Goal: Task Accomplishment & Management: Manage account settings

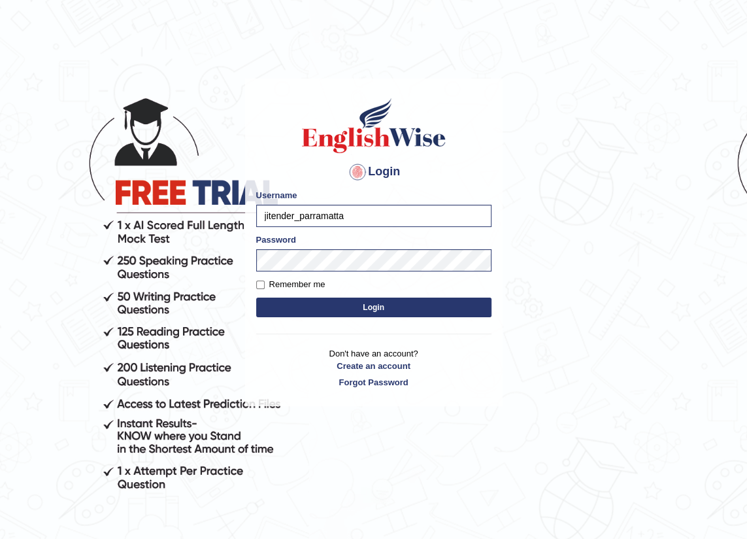
click at [349, 217] on input "jitender_parramatta" at bounding box center [373, 216] width 235 height 22
drag, startPoint x: 334, startPoint y: 221, endPoint x: 360, endPoint y: 220, distance: 25.5
click at [336, 220] on input "jitender_parramatta" at bounding box center [373, 216] width 235 height 22
click at [364, 221] on input "jitender_parramatta" at bounding box center [373, 216] width 235 height 22
click at [361, 221] on input "jitender_parramatta" at bounding box center [373, 216] width 235 height 22
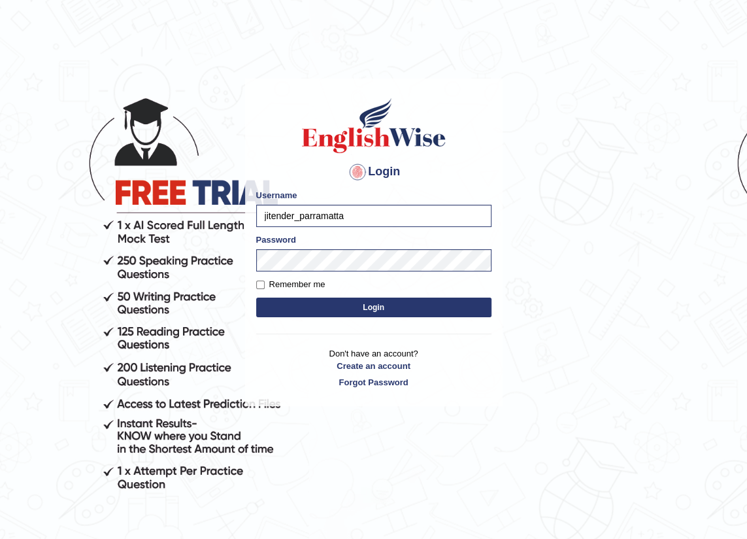
click at [361, 221] on input "jitender_parramatta" at bounding box center [373, 216] width 235 height 22
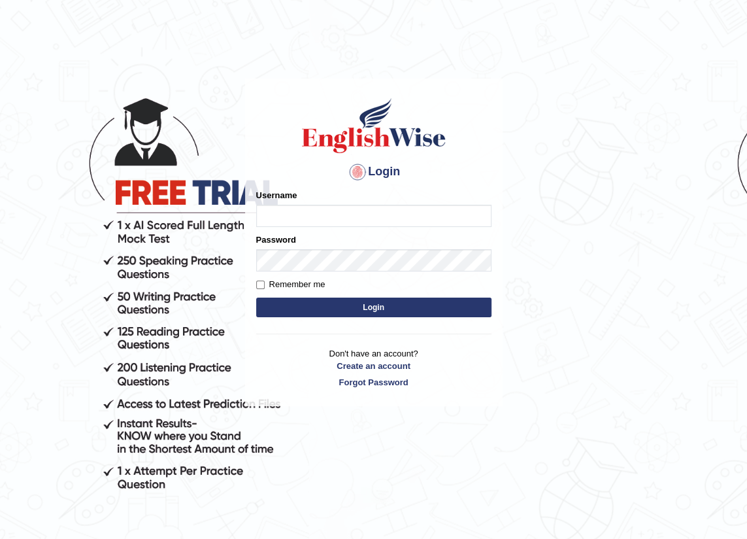
type input "jitender_parramatta"
click at [341, 214] on input "jitender_parramatta" at bounding box center [373, 216] width 235 height 22
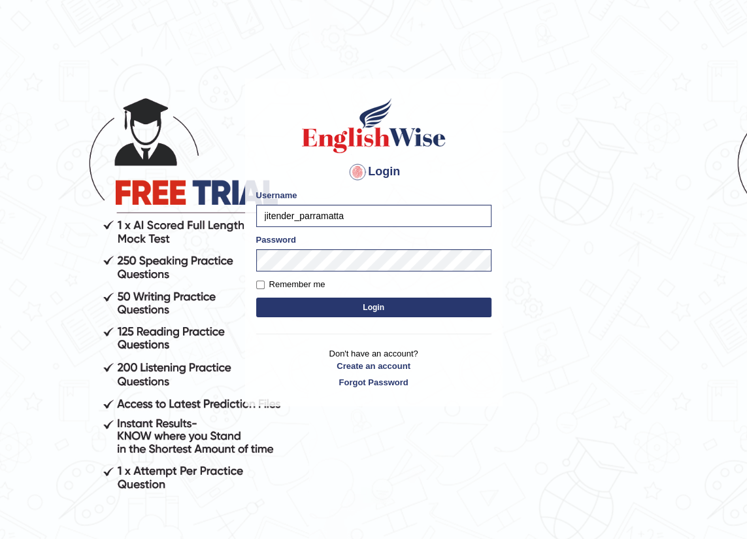
click at [348, 218] on input "jitender_parramatta" at bounding box center [373, 216] width 235 height 22
click at [486, 450] on div "Login Please fix the following errors: Username jitender_parramatta Password Re…" at bounding box center [374, 306] width 262 height 539
